Goal: Task Accomplishment & Management: Manage account settings

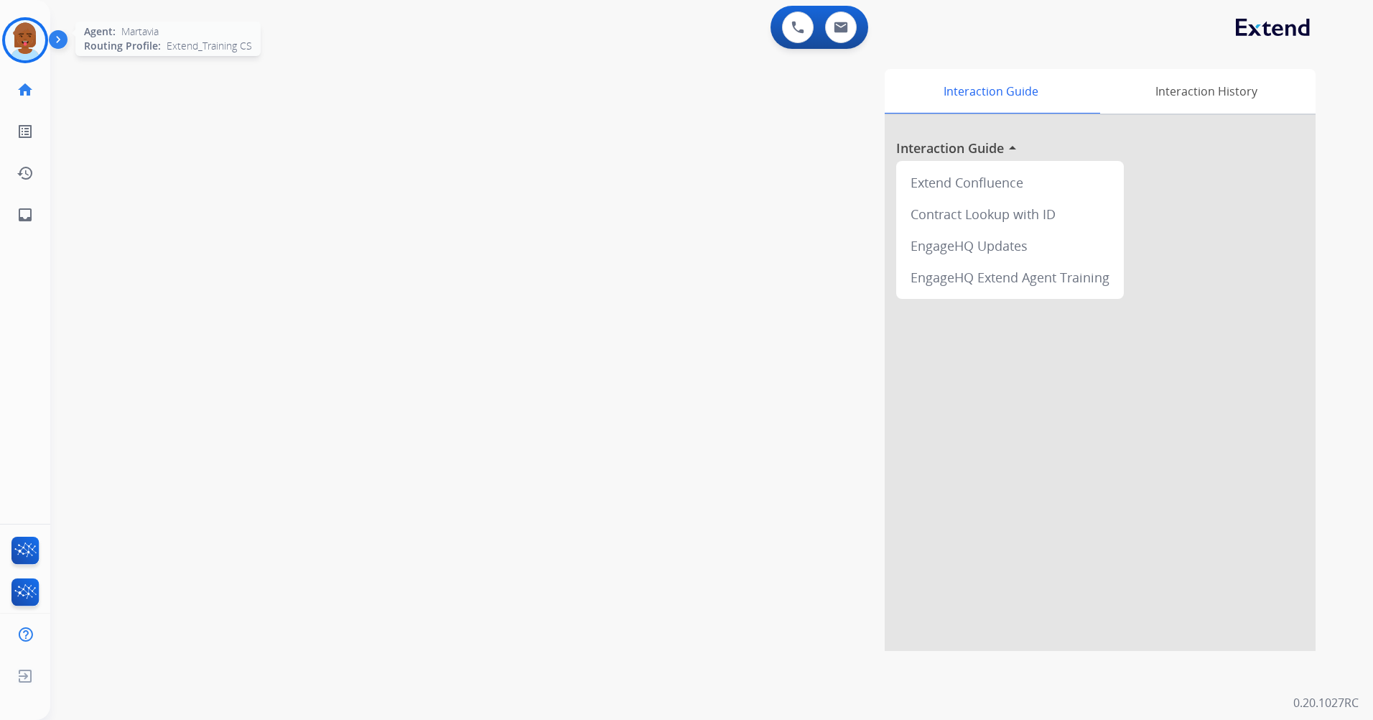
click at [17, 27] on img at bounding box center [25, 40] width 40 height 40
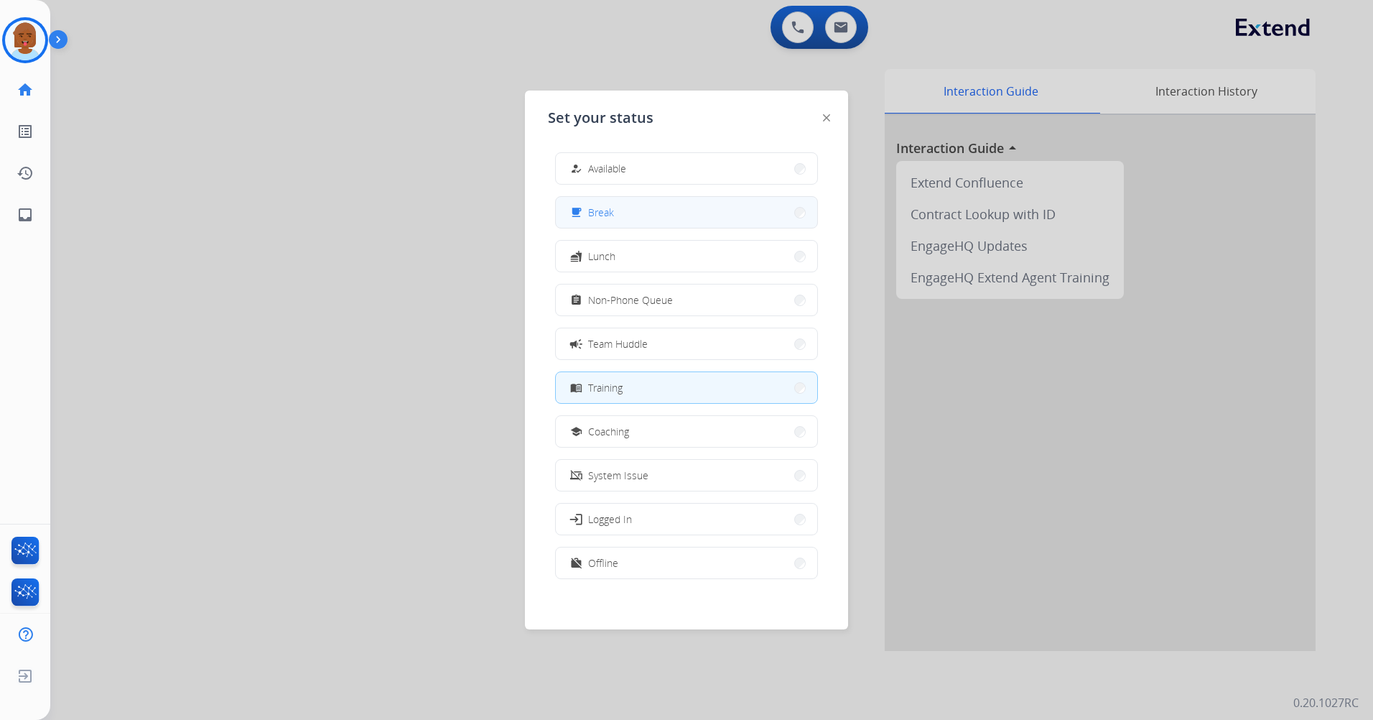
click at [632, 223] on button "free_breakfast Break" at bounding box center [686, 212] width 261 height 31
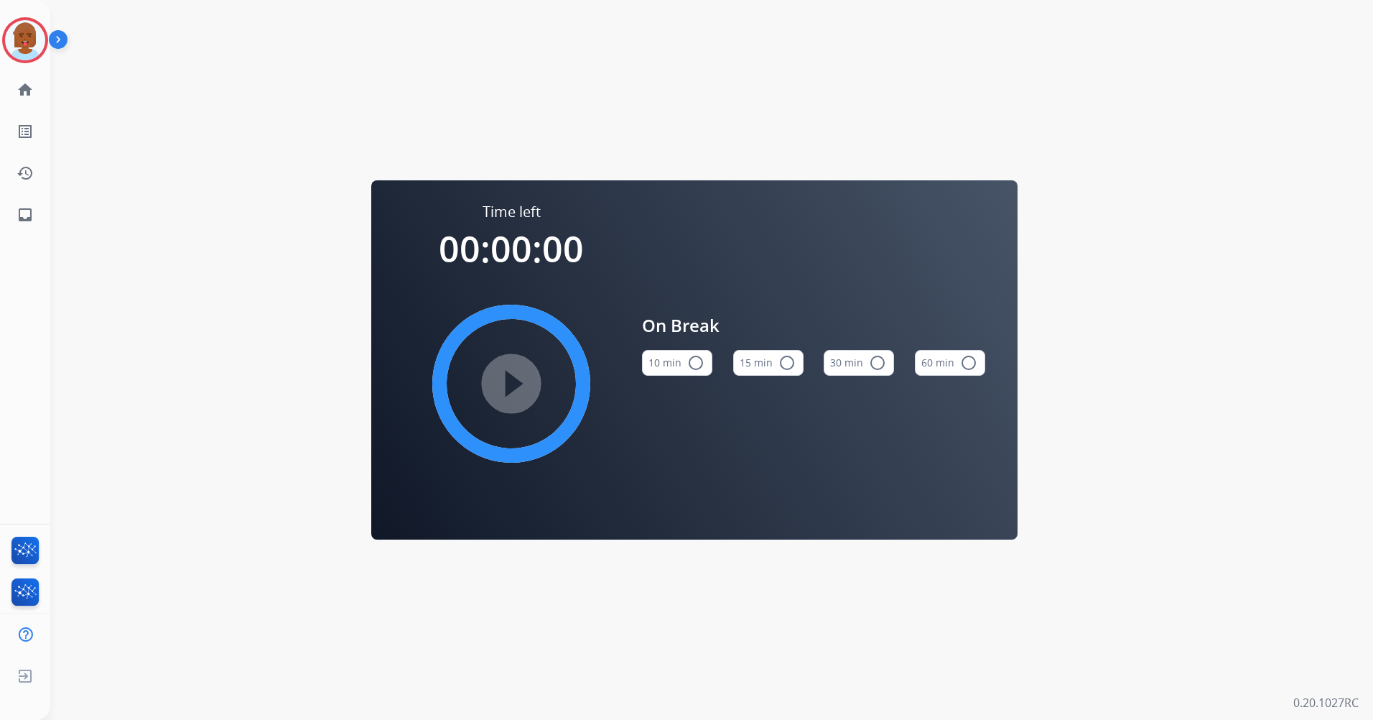
click at [758, 352] on button "15 min radio_button_unchecked" at bounding box center [768, 363] width 70 height 26
click at [508, 375] on mat-icon "play_circle_filled" at bounding box center [511, 383] width 17 height 17
click at [511, 392] on mat-icon "pause_circle_filled" at bounding box center [511, 383] width 17 height 17
click at [12, 49] on img at bounding box center [25, 40] width 40 height 40
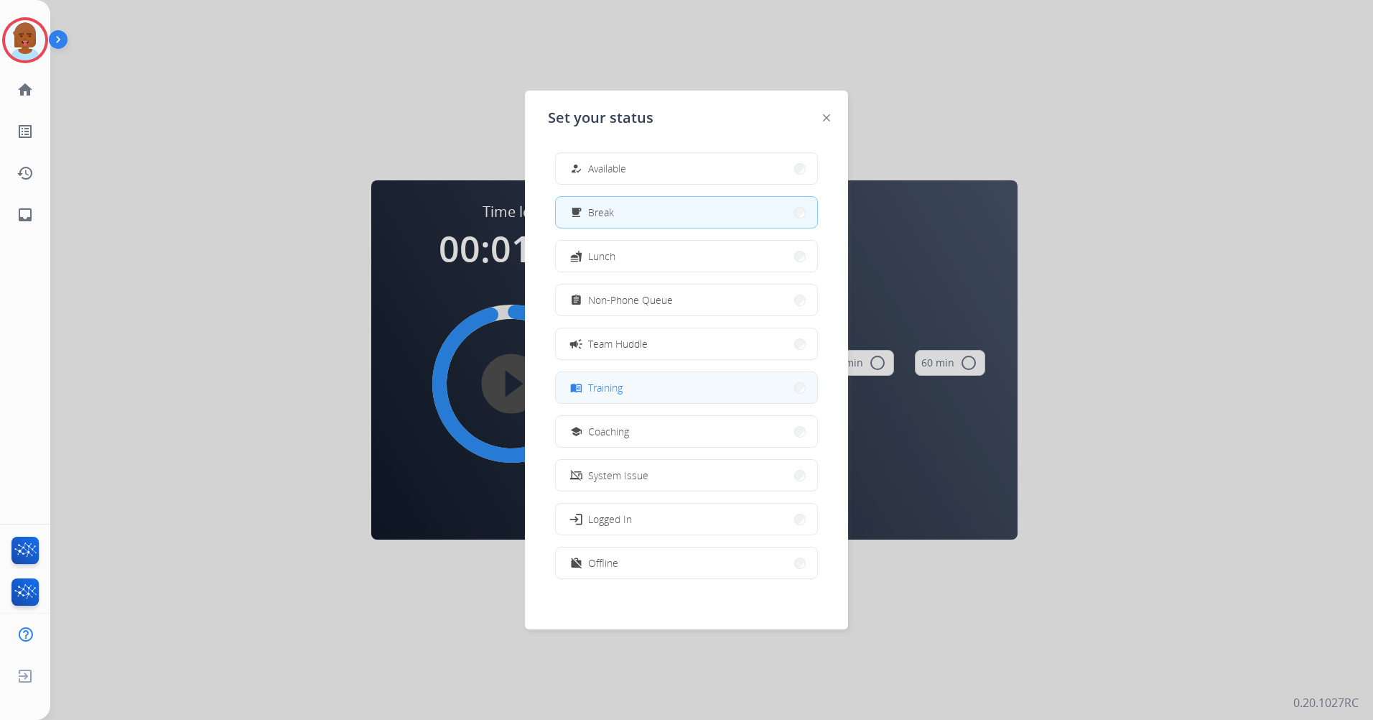
click at [648, 381] on button "menu_book Training" at bounding box center [686, 387] width 261 height 31
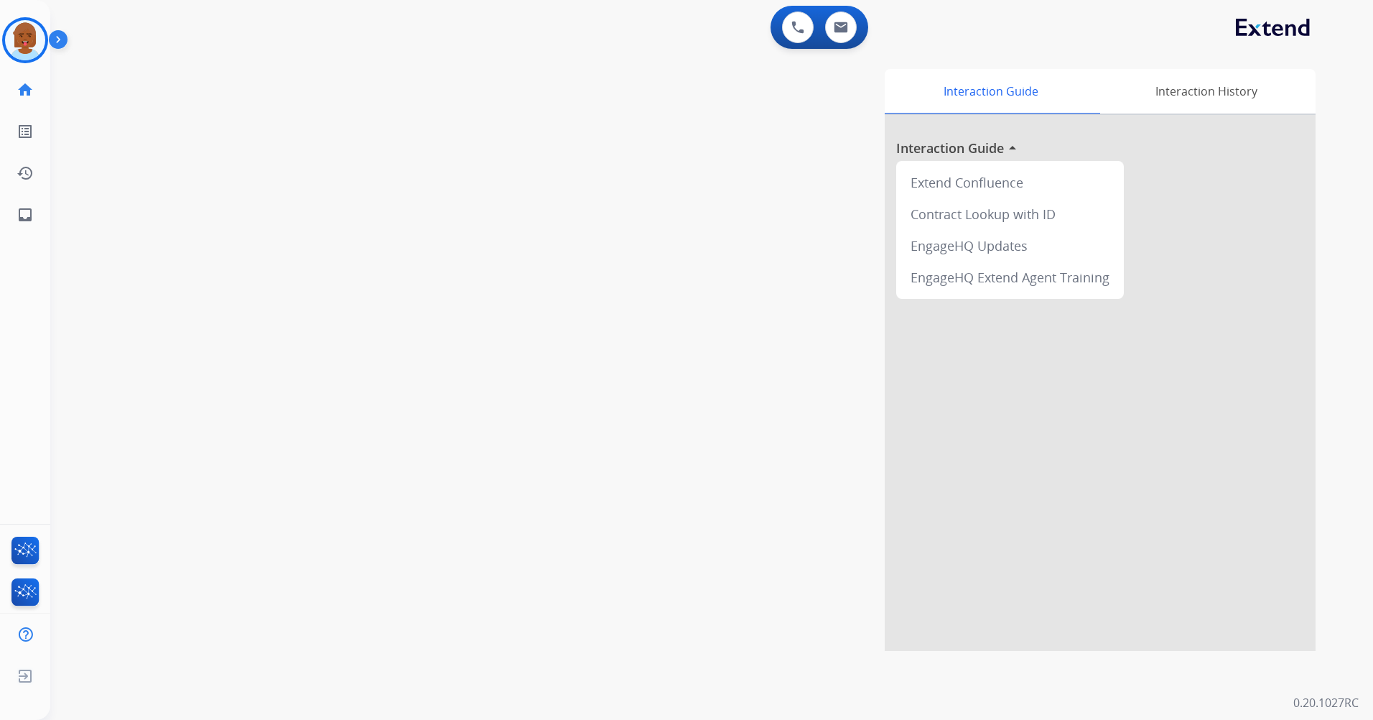
click at [253, 334] on div "swap_horiz Break voice bridge close_fullscreen Connect 3-Way Call merge_type Se…" at bounding box center [694, 351] width 1288 height 599
